Goal: Task Accomplishment & Management: Complete application form

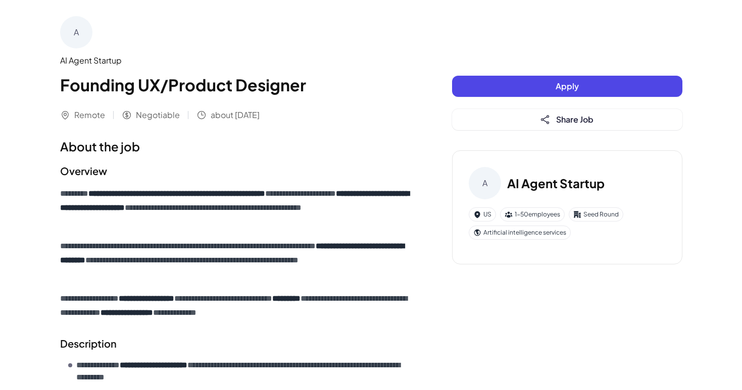
click at [540, 89] on button "Apply" at bounding box center [567, 86] width 230 height 21
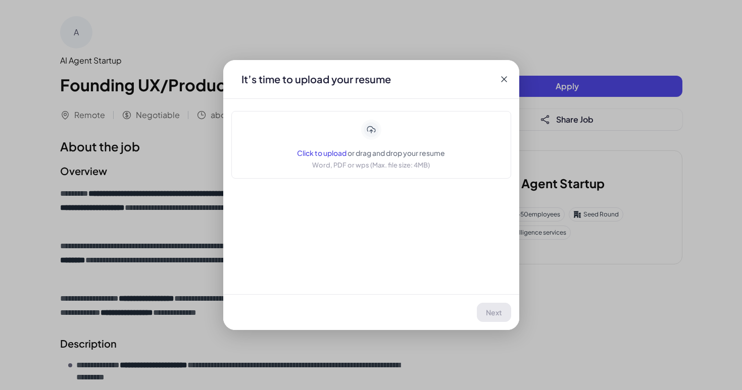
click at [505, 80] on icon at bounding box center [504, 79] width 10 height 10
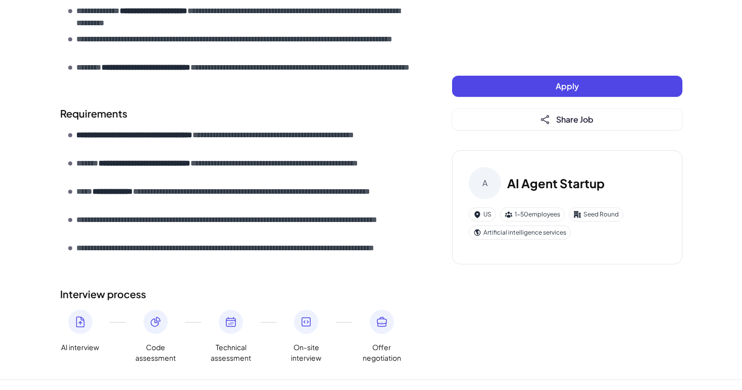
scroll to position [399, 0]
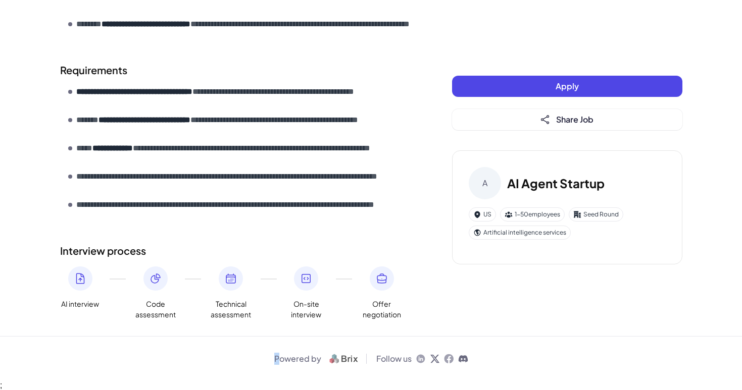
drag, startPoint x: 282, startPoint y: 358, endPoint x: 231, endPoint y: 346, distance: 52.1
click at [231, 346] on div "Powered by Follow us" at bounding box center [371, 358] width 742 height 45
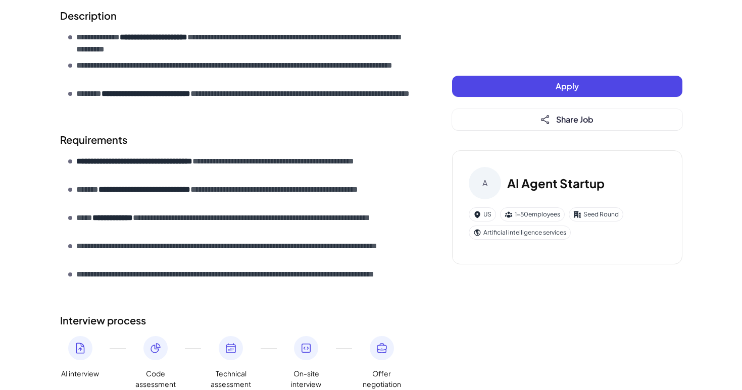
scroll to position [326, 0]
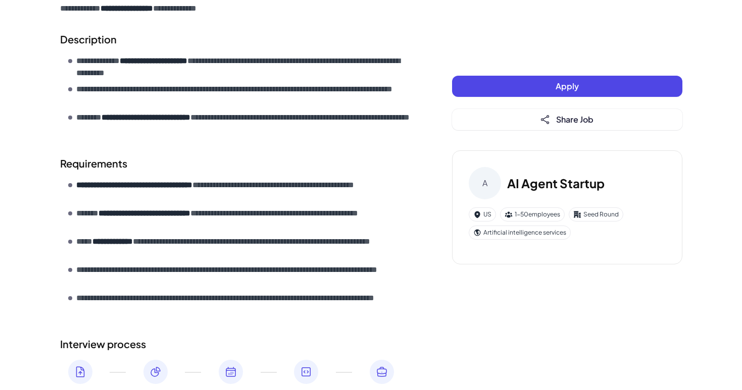
scroll to position [308, 0]
